Goal: Register for event/course

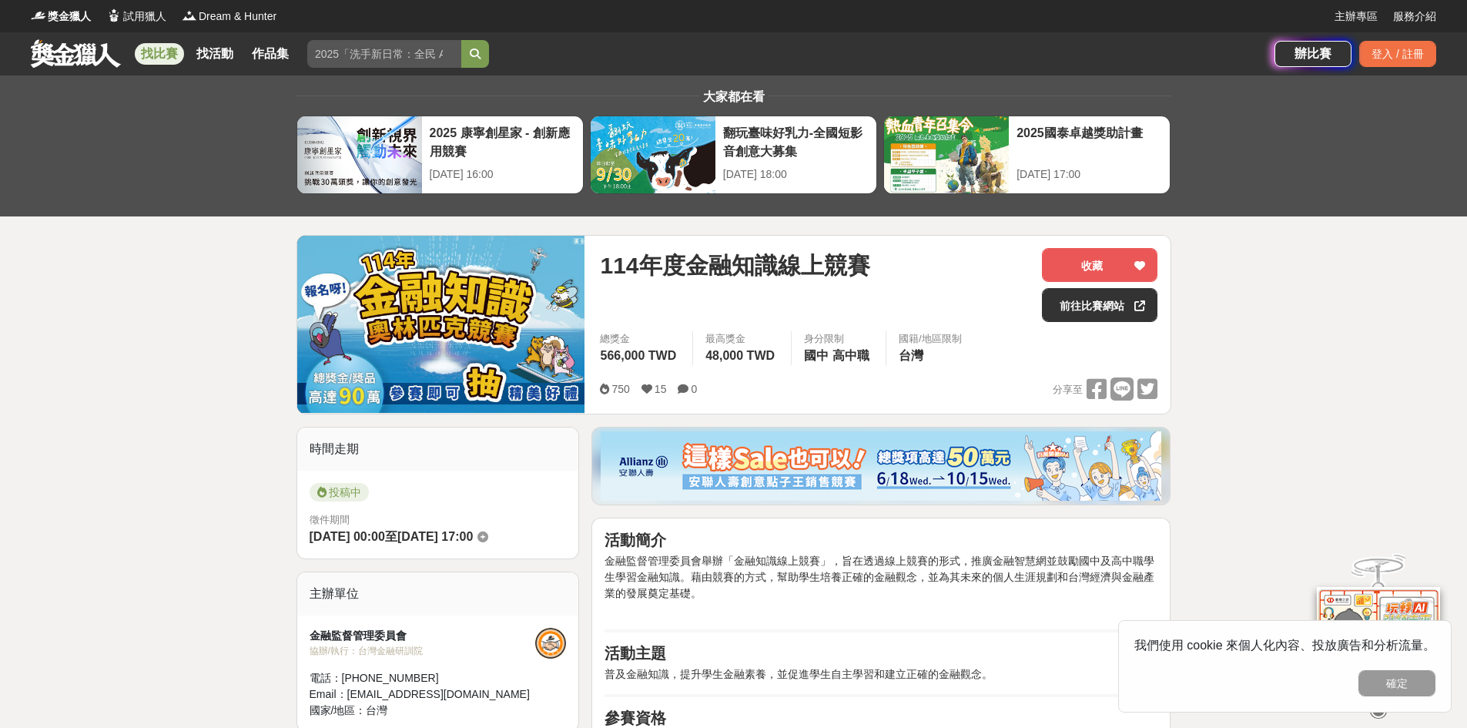
click at [410, 310] on img at bounding box center [441, 324] width 288 height 177
click at [445, 327] on img at bounding box center [441, 324] width 288 height 177
click at [1101, 305] on link "前往比賽網站" at bounding box center [1100, 305] width 116 height 34
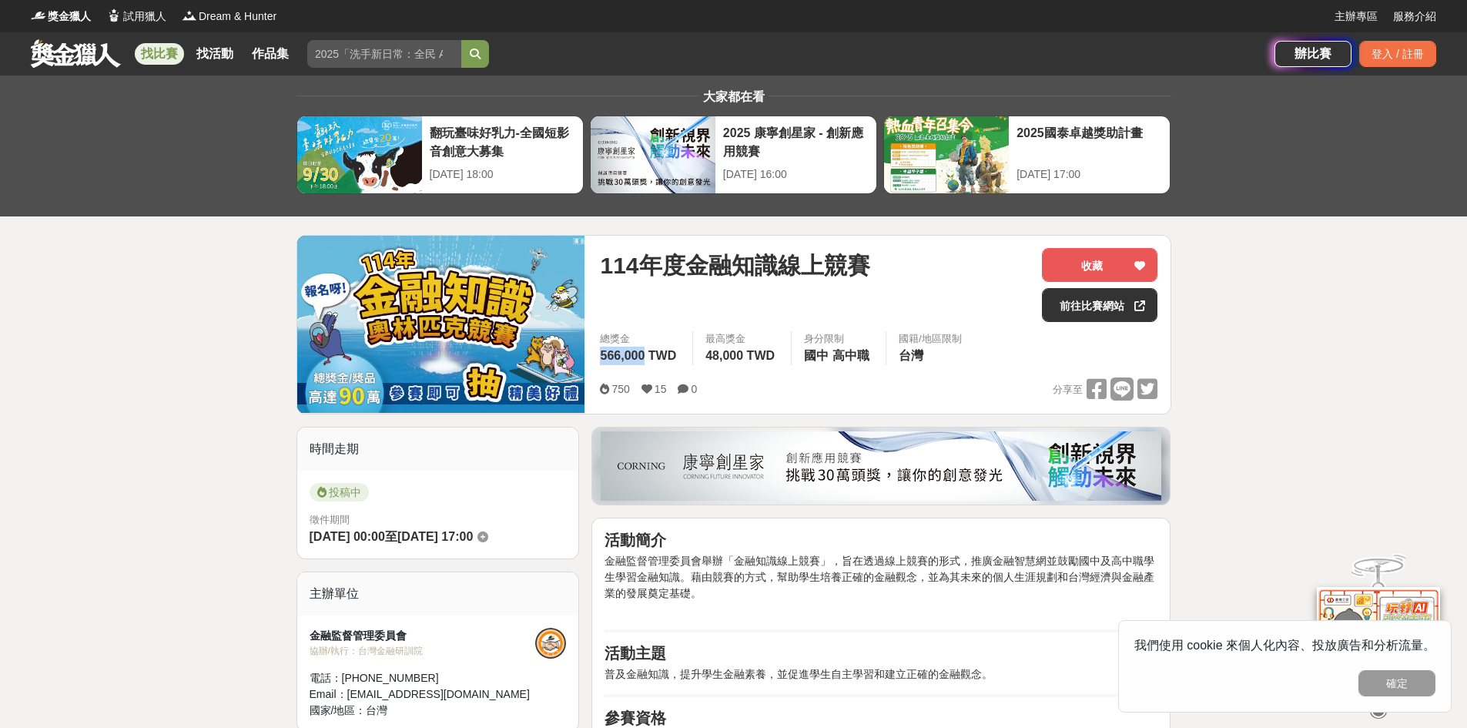
drag, startPoint x: 649, startPoint y: 350, endPoint x: 602, endPoint y: 350, distance: 47.0
click at [602, 350] on span "566,000 TWD" at bounding box center [638, 355] width 76 height 13
drag, startPoint x: 850, startPoint y: 356, endPoint x: 875, endPoint y: 361, distance: 25.2
click at [875, 361] on div "身分限制 國中 高中職" at bounding box center [838, 348] width 95 height 34
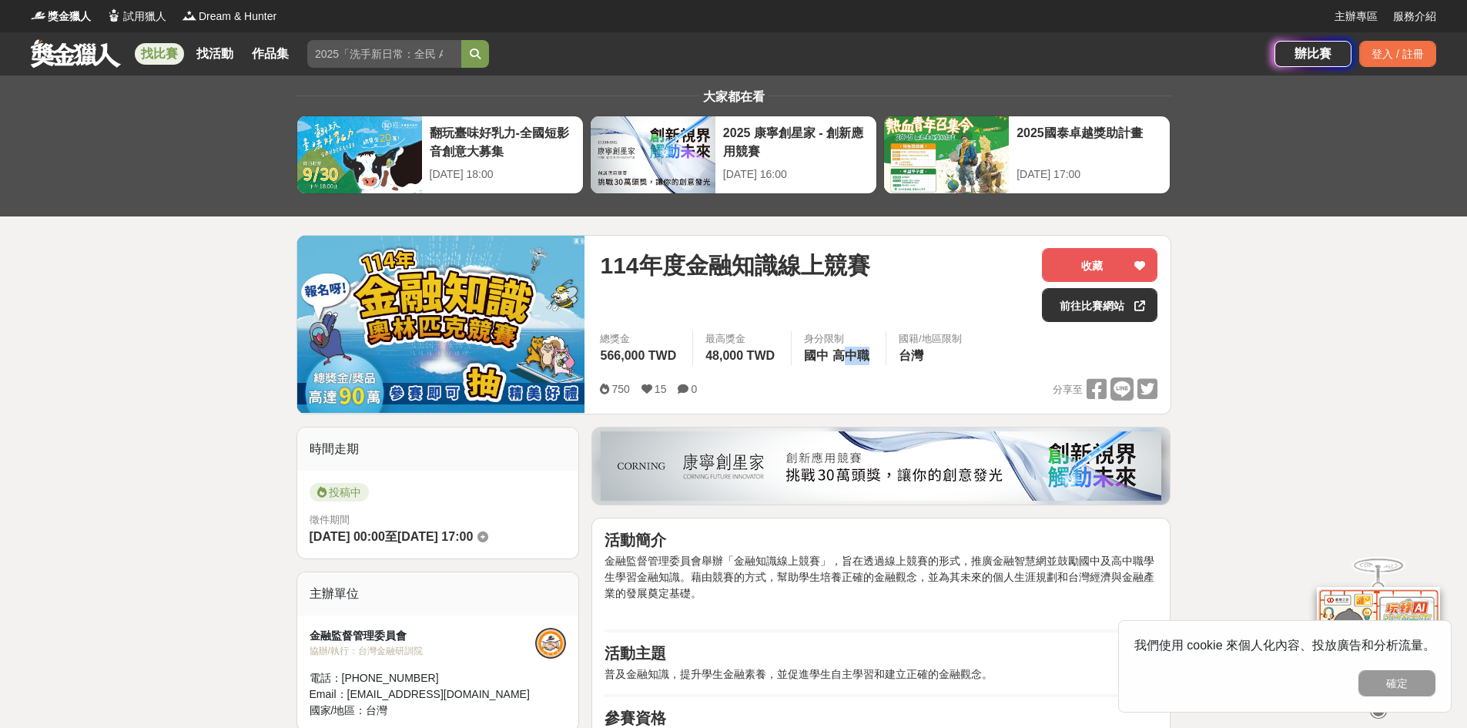
click at [876, 361] on div "身分限制 國中 高中職" at bounding box center [838, 348] width 95 height 34
